Goal: Communication & Community: Ask a question

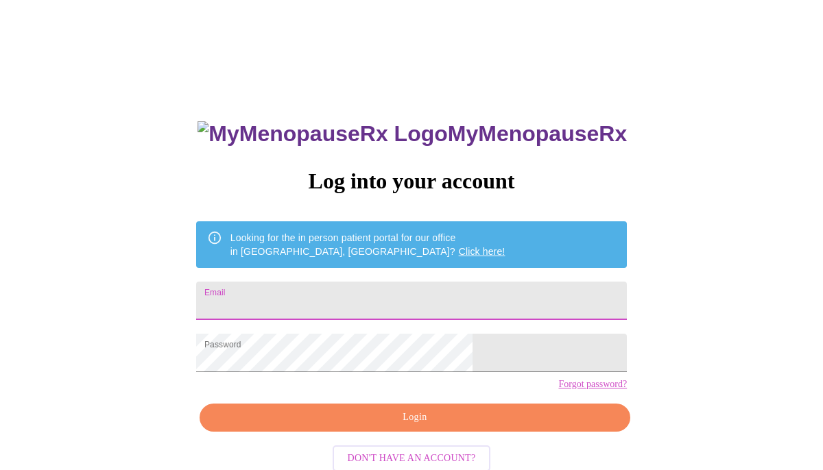
click at [373, 288] on input "Email" at bounding box center [411, 301] width 431 height 38
click at [371, 298] on input "Email" at bounding box center [411, 301] width 431 height 38
type input "lorikim59@gmail.com"
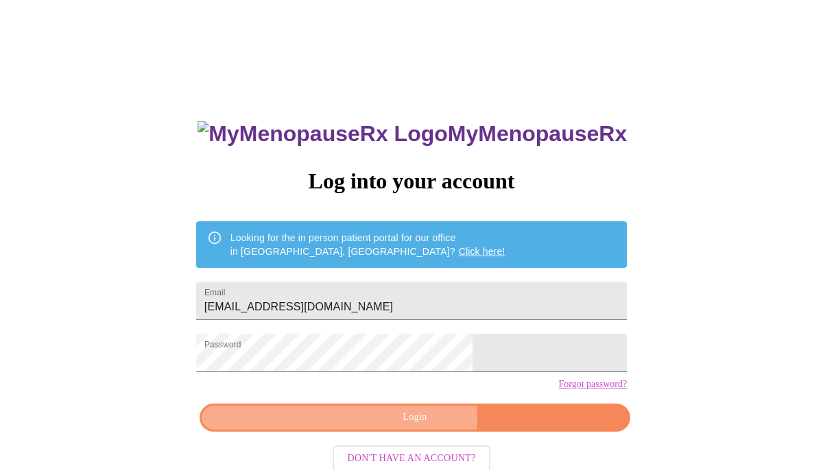
click at [407, 426] on span "Login" at bounding box center [414, 417] width 399 height 17
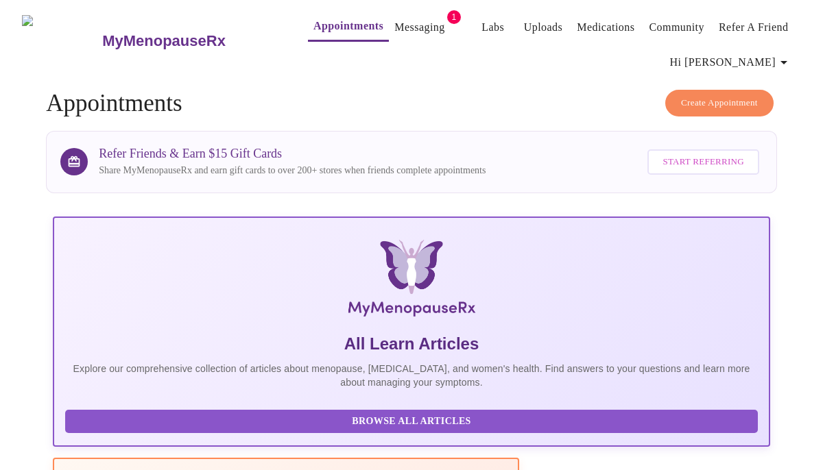
click at [410, 21] on link "Messaging" at bounding box center [419, 27] width 50 height 19
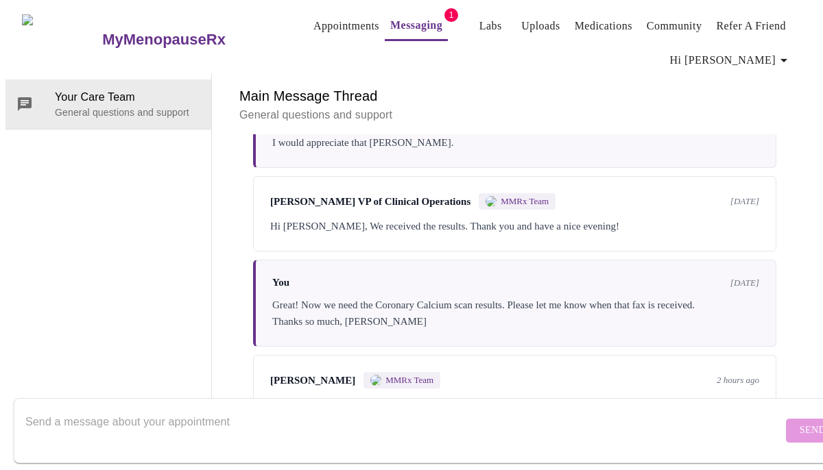
scroll to position [1651, 0]
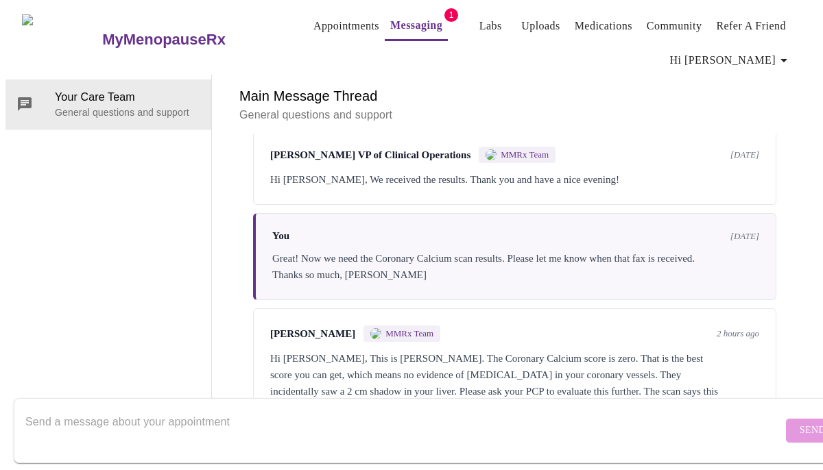
click at [63, 410] on textarea "Send a message about your appointment" at bounding box center [403, 431] width 757 height 44
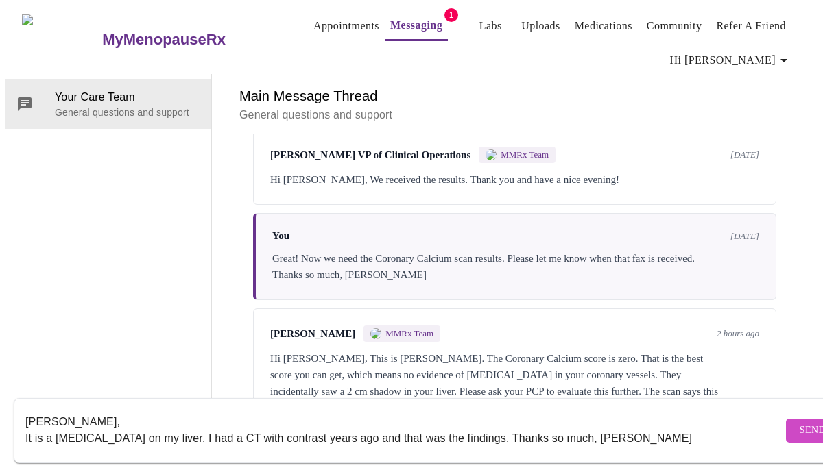
click at [24, 423] on form "Dr. Krantz, It is a birthmark on my liver. I had a CT with contrast years ago a…" at bounding box center [431, 430] width 835 height 65
click at [26, 422] on textarea "Dr. Krantz, It is a birthmark on my liver. I had a CT with contrast years ago a…" at bounding box center [403, 431] width 757 height 44
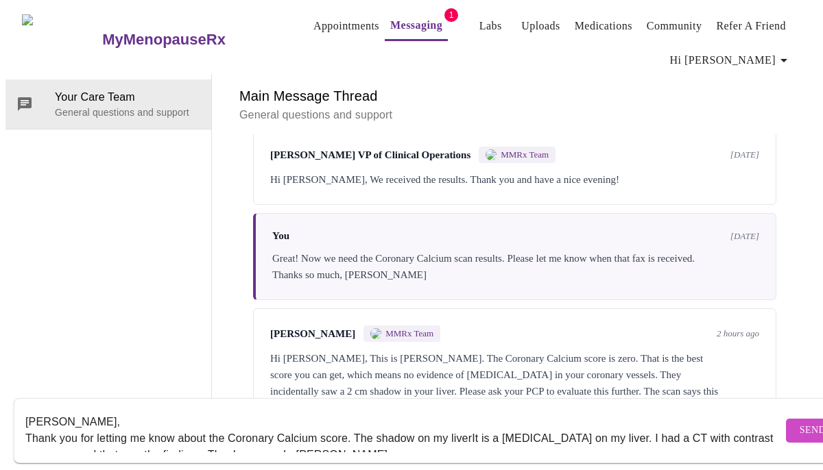
click at [476, 424] on textarea "Dr. Krantz, Thank you for letting me know about the Coronary Calcium score. The…" at bounding box center [403, 431] width 757 height 44
click at [596, 425] on textarea "Dr. Krantz, Thank you for letting me know about the Coronary Calcium score. The…" at bounding box center [403, 431] width 757 height 44
click at [737, 423] on textarea "Dr. Krantz, Thank you for letting me know about the Coronary Calcium score. The…" at bounding box center [403, 431] width 757 height 44
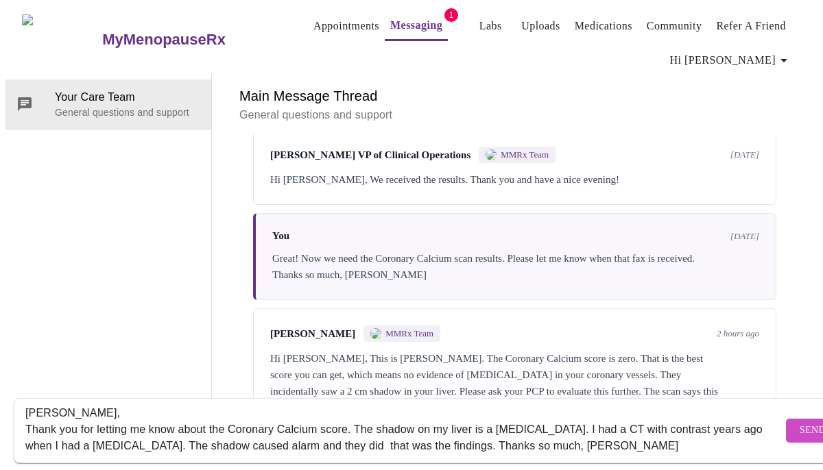
click at [666, 411] on textarea "Dr. Krantz, Thank you for letting me know about the Coronary Calcium score. The…" at bounding box center [403, 431] width 757 height 44
click at [291, 433] on textarea "Dr. Krantz, Thank you for letting me know about the Coronary Calcium score. The…" at bounding box center [403, 431] width 757 height 44
click at [662, 436] on textarea "Dr. Krantz, Thank you for letting me know about the Coronary Calcium score. The…" at bounding box center [403, 431] width 757 height 44
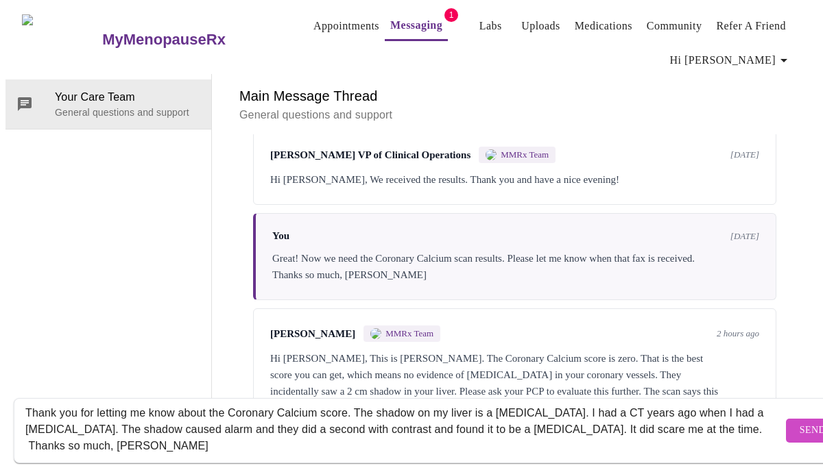
type textarea "Dr. Krantz, Thank you for letting me know about the Coronary Calcium score. The…"
click at [799, 422] on span "Send" at bounding box center [812, 430] width 26 height 17
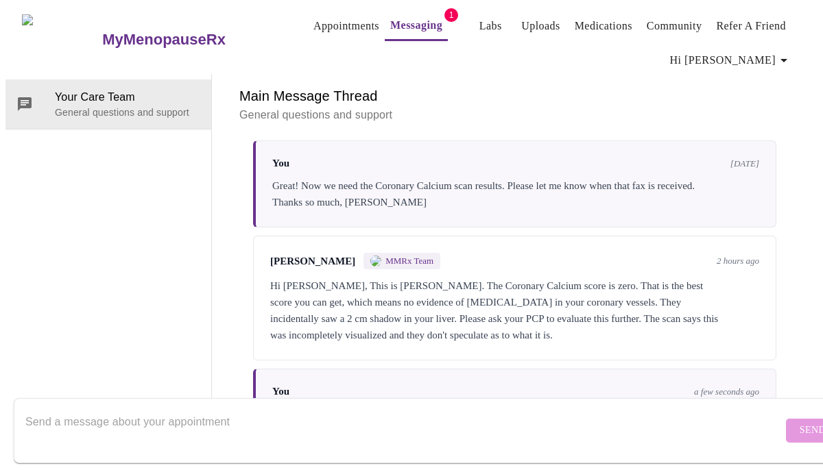
scroll to position [1783, 0]
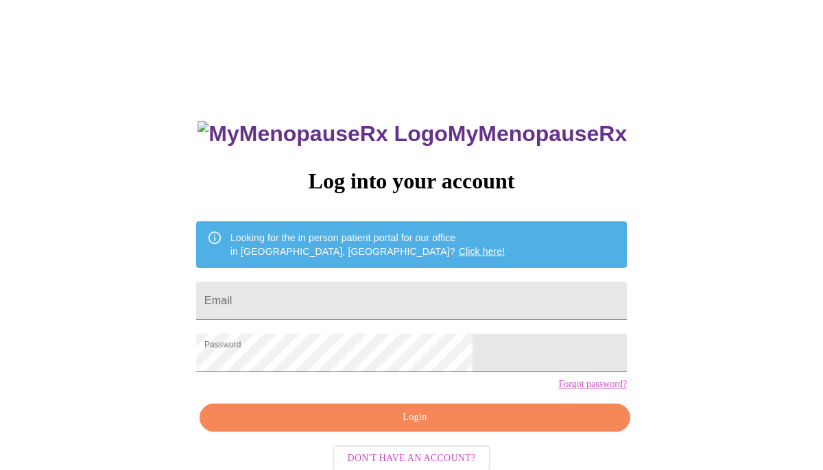
scroll to position [30, 0]
